Goal: Use online tool/utility: Utilize a website feature to perform a specific function

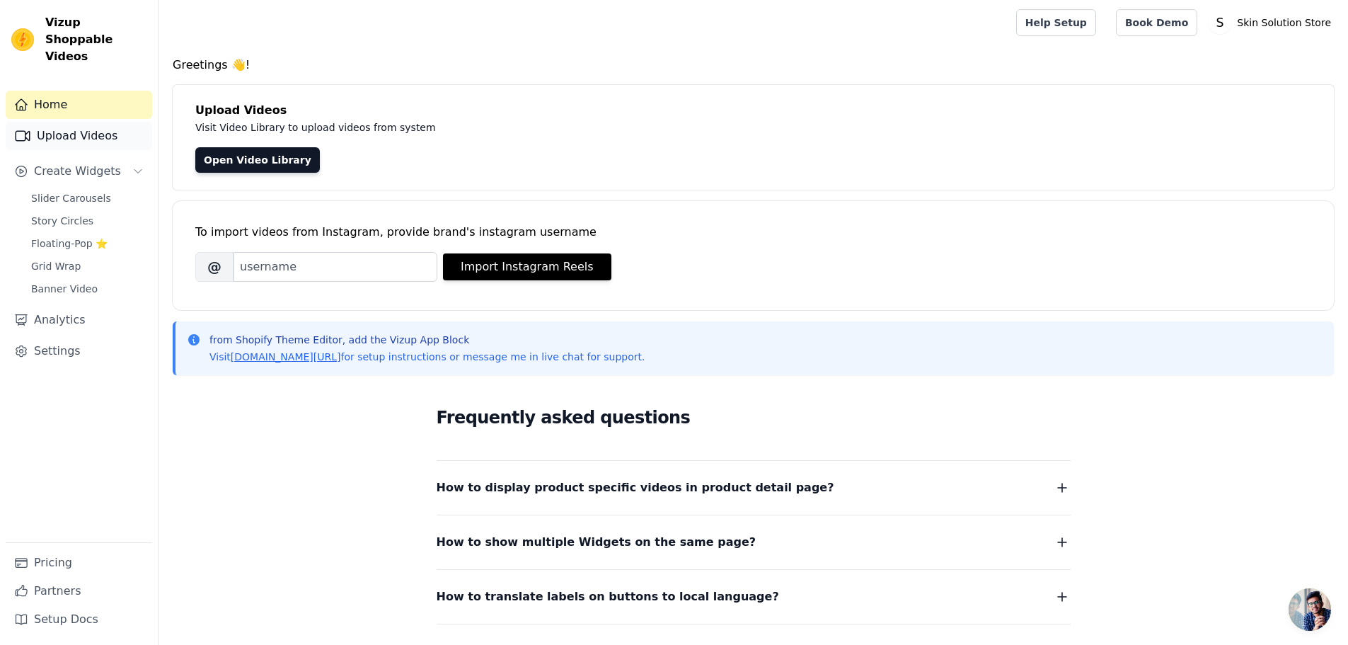
click at [83, 124] on link "Upload Videos" at bounding box center [79, 136] width 146 height 28
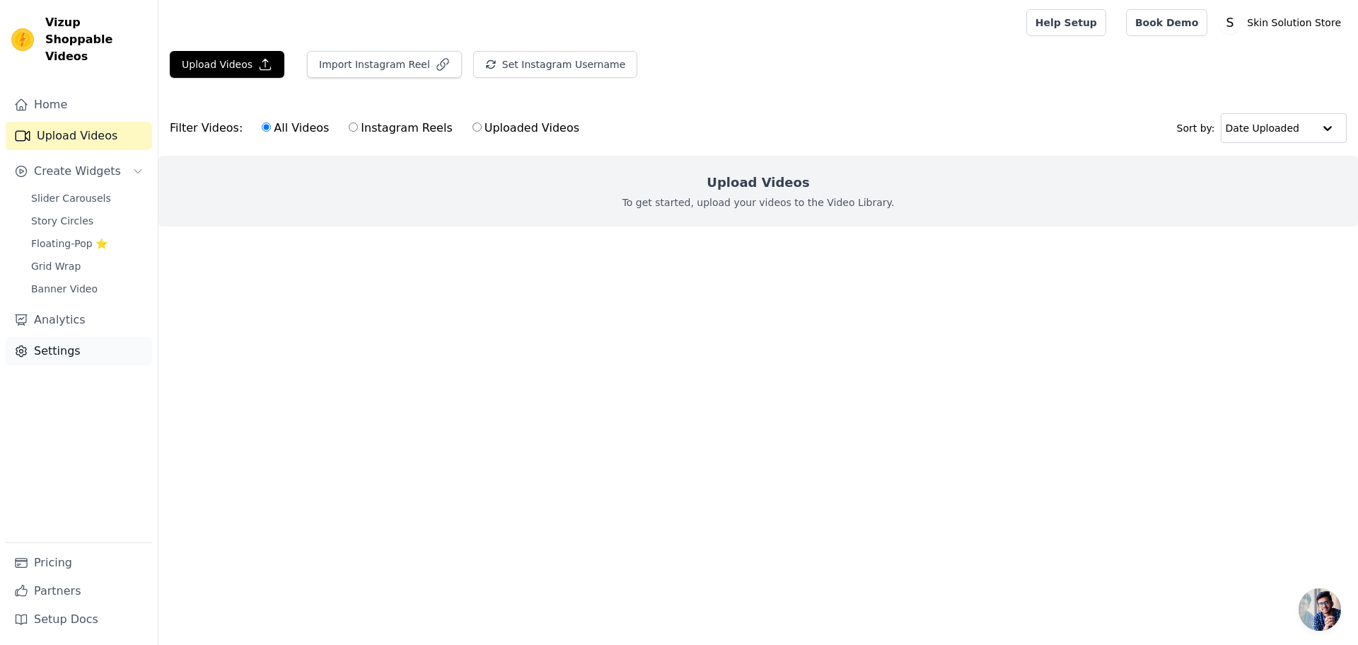
click at [87, 343] on link "Settings" at bounding box center [79, 351] width 146 height 28
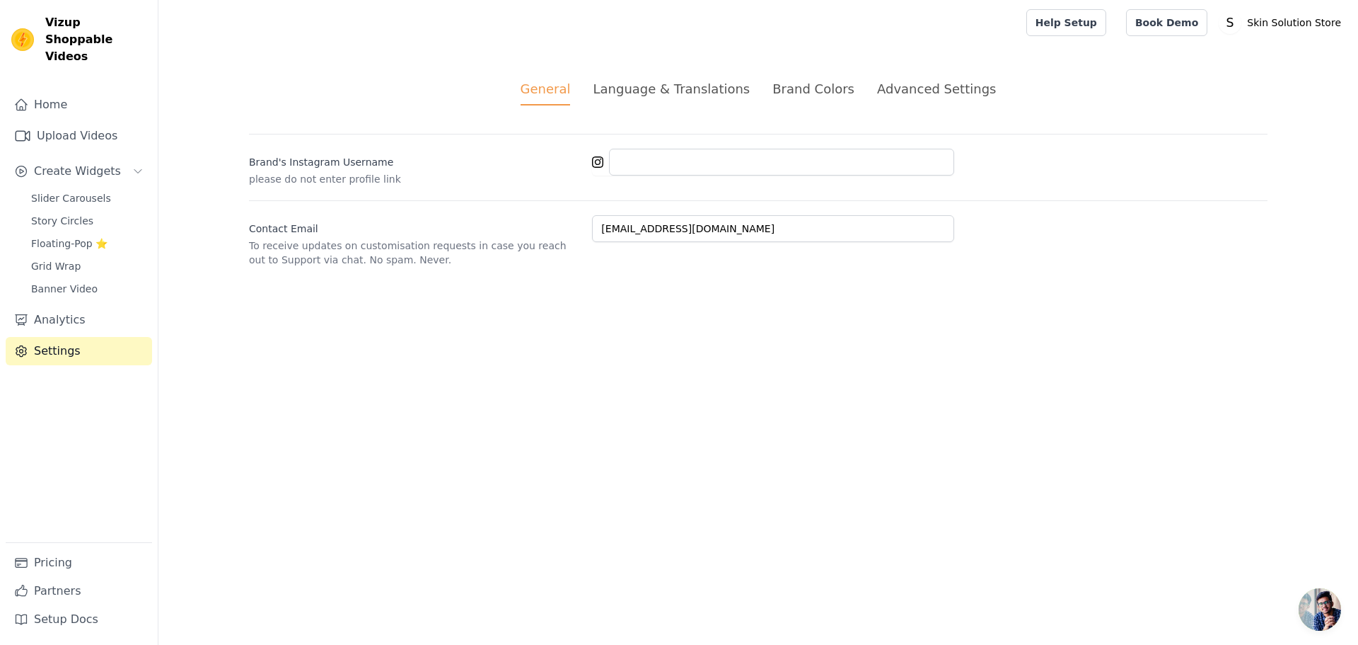
click at [898, 85] on div "Advanced Settings" at bounding box center [936, 88] width 119 height 19
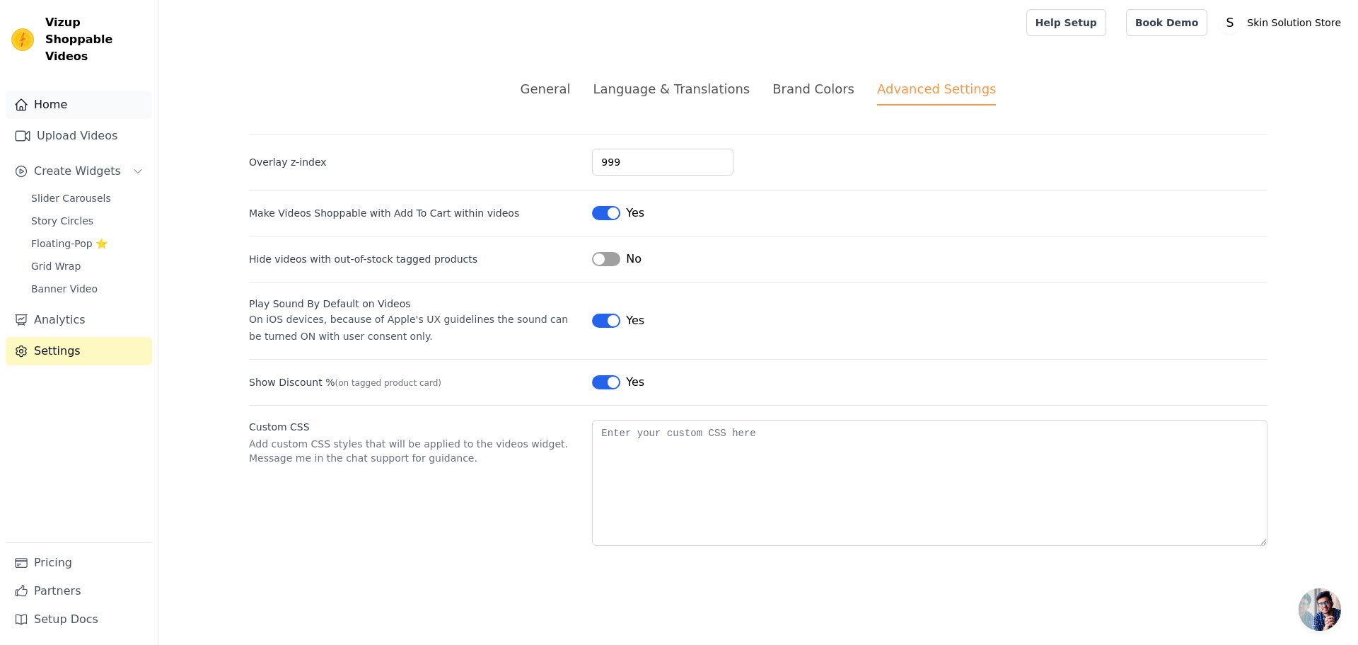
click at [52, 91] on link "Home" at bounding box center [79, 105] width 146 height 28
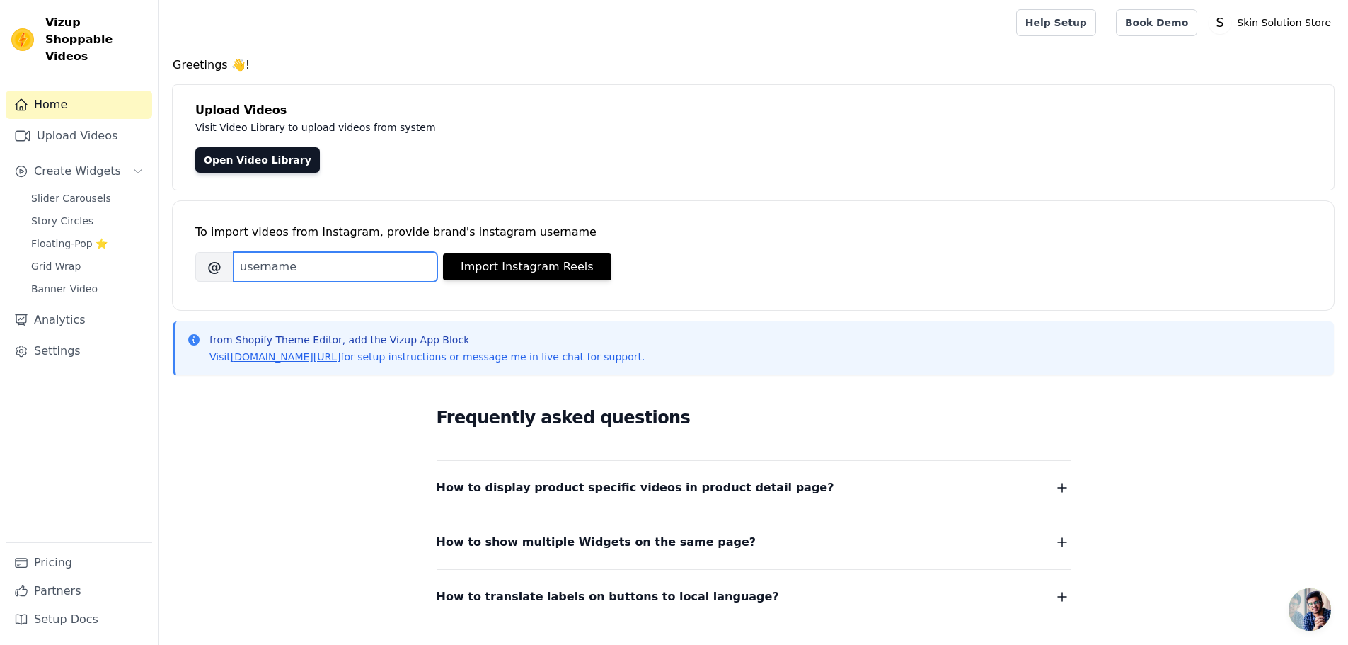
click at [279, 267] on input "Brand's Instagram Username" at bounding box center [335, 267] width 204 height 30
type input "a"
type input "skinsolutionstore.in"
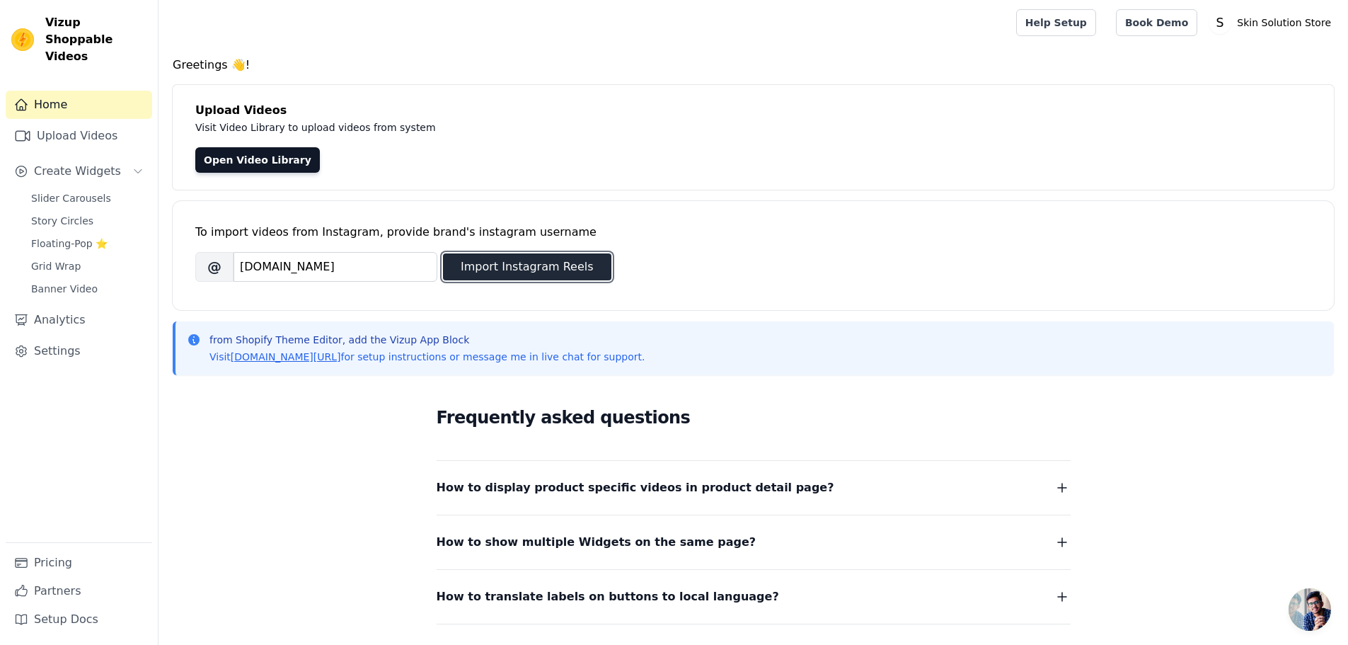
click at [560, 270] on button "Import Instagram Reels" at bounding box center [527, 266] width 168 height 27
